Goal: Understand process/instructions: Learn how to perform a task or action

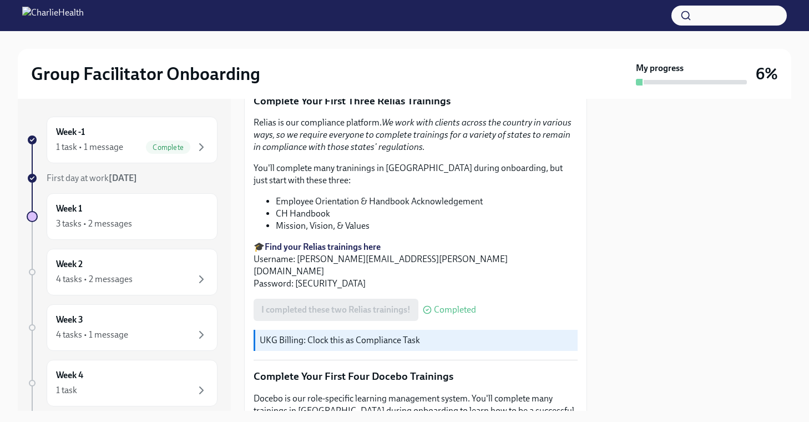
scroll to position [1434, 0]
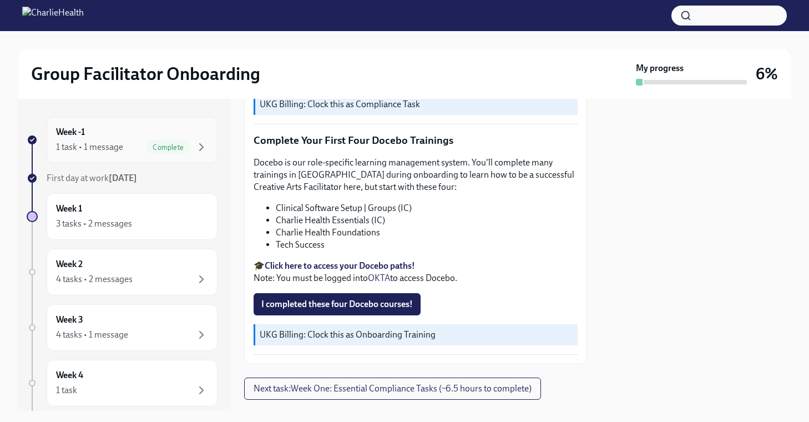
click at [105, 149] on div "1 task • 1 message" at bounding box center [89, 147] width 67 height 12
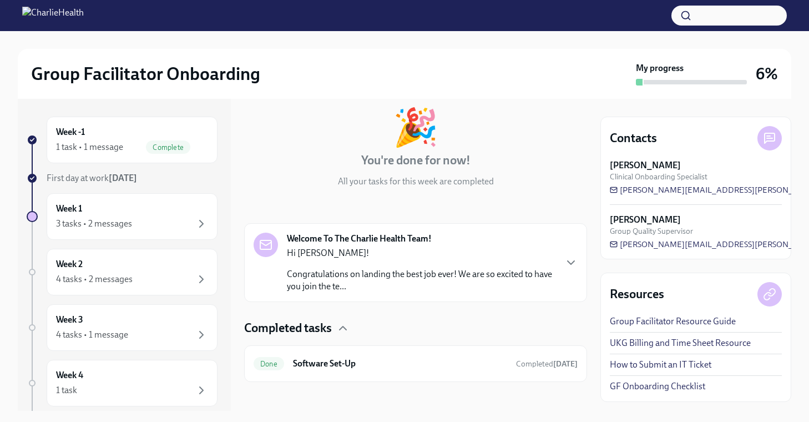
scroll to position [65, 0]
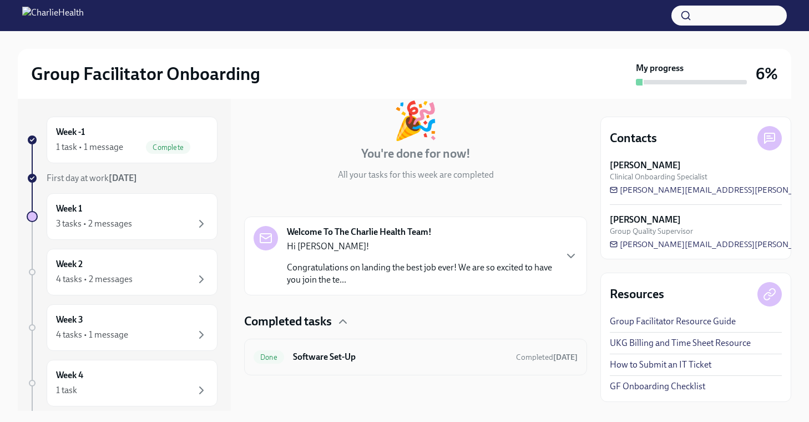
click at [398, 356] on h6 "Software Set-Up" at bounding box center [400, 357] width 214 height 12
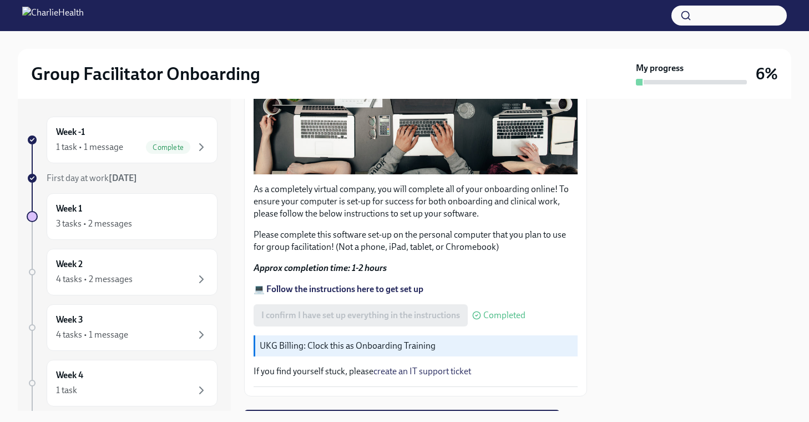
scroll to position [336, 0]
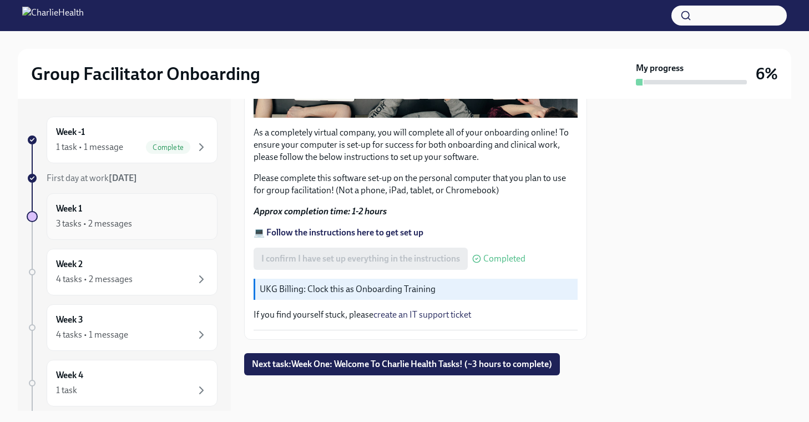
click at [145, 217] on div "3 tasks • 2 messages" at bounding box center [132, 223] width 152 height 13
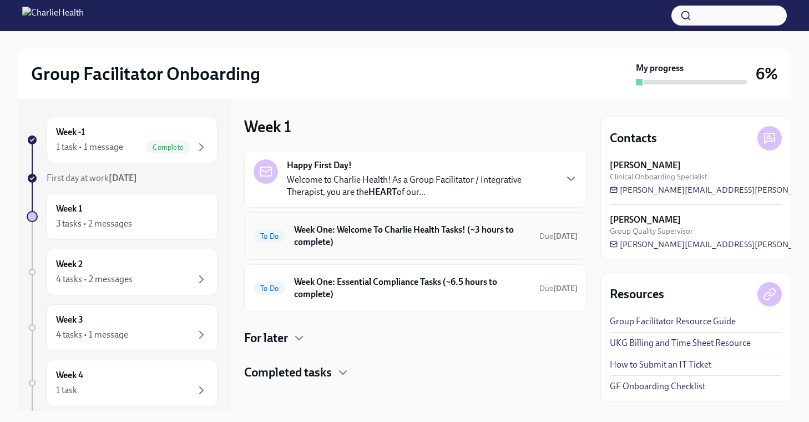
click at [401, 228] on h6 "Week One: Welcome To Charlie Health Tasks! (~3 hours to complete)" at bounding box center [412, 236] width 236 height 24
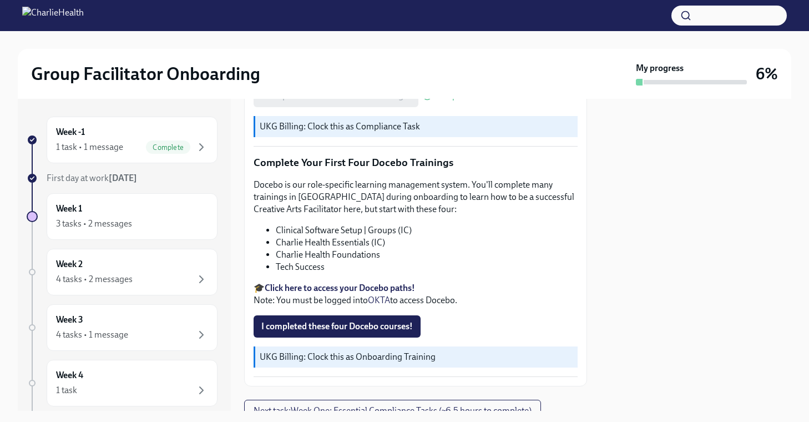
scroll to position [1434, 0]
